Goal: Task Accomplishment & Management: Use online tool/utility

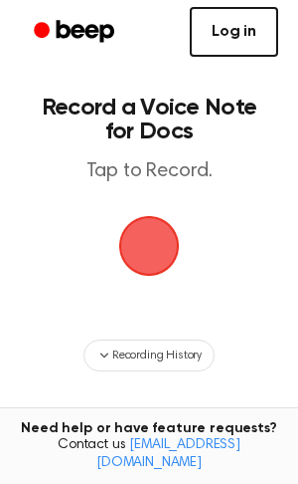
click at [251, 41] on link "Log in" at bounding box center [234, 32] width 89 height 50
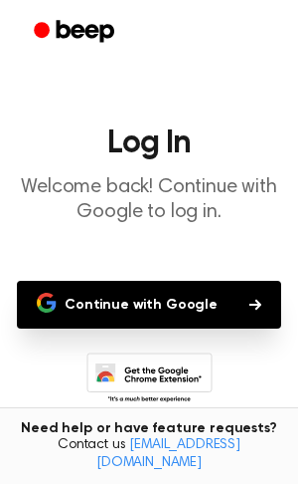
click at [192, 301] on button "Continue with Google" at bounding box center [149, 305] width 265 height 48
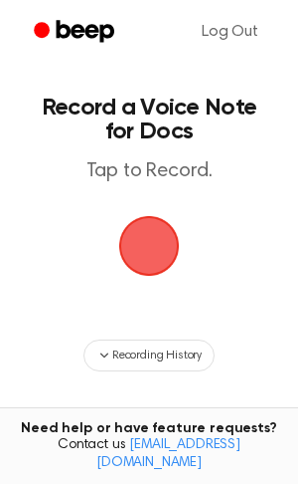
click at [156, 264] on span "button" at bounding box center [149, 246] width 56 height 56
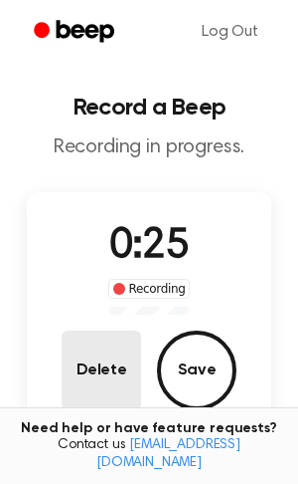
click at [92, 369] on button "Delete" at bounding box center [102, 370] width 80 height 80
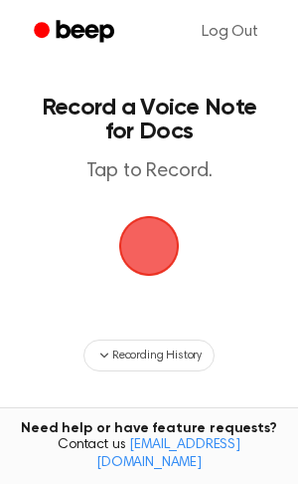
click at [143, 219] on span "button" at bounding box center [149, 246] width 56 height 56
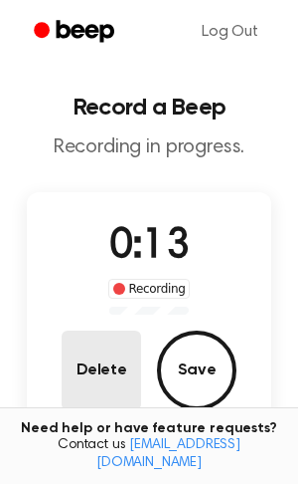
click at [97, 345] on button "Delete" at bounding box center [102, 370] width 80 height 80
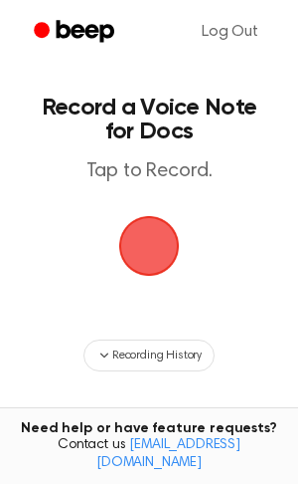
click at [168, 218] on span "button" at bounding box center [149, 246] width 56 height 56
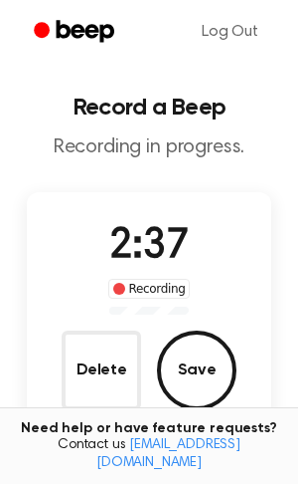
click at [223, 331] on div "Delete Save" at bounding box center [149, 370] width 175 height 80
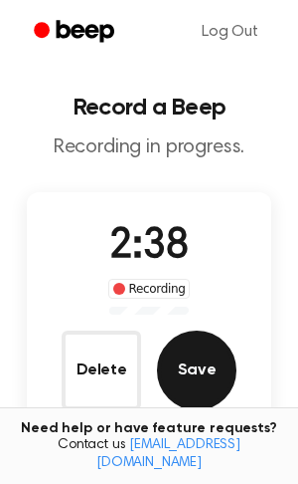
click at [198, 352] on button "Save" at bounding box center [197, 370] width 80 height 80
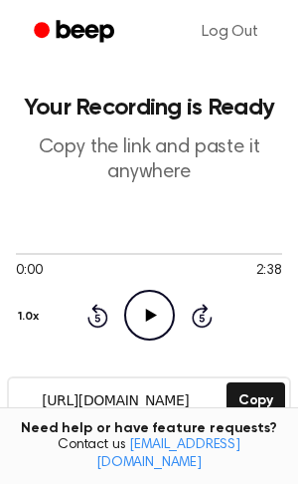
click at [157, 296] on icon "Play Audio" at bounding box center [149, 315] width 51 height 51
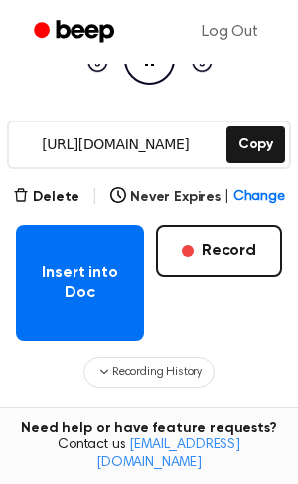
scroll to position [258, 0]
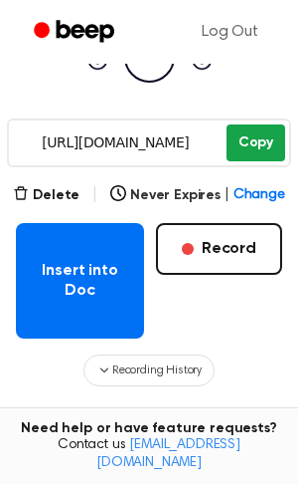
click at [242, 150] on button "Copy" at bounding box center [256, 142] width 59 height 37
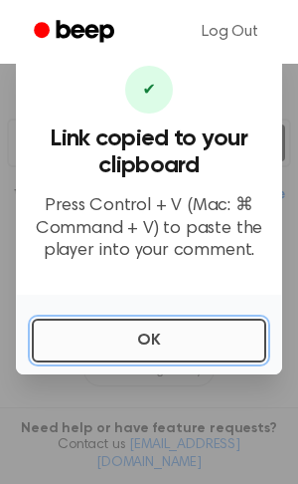
click at [136, 328] on button "OK" at bounding box center [149, 340] width 235 height 44
